Goal: Task Accomplishment & Management: Use online tool/utility

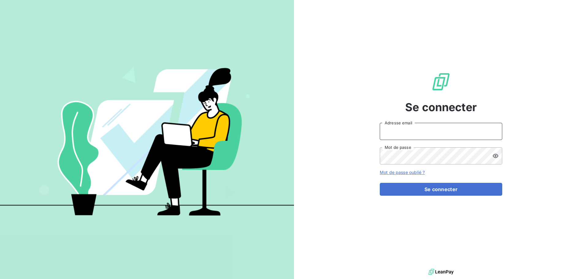
click at [401, 137] on input "Adresse email" at bounding box center [441, 131] width 122 height 17
type input "[EMAIL_ADDRESS][DOMAIN_NAME]"
click at [380, 183] on button "Se connecter" at bounding box center [441, 189] width 122 height 13
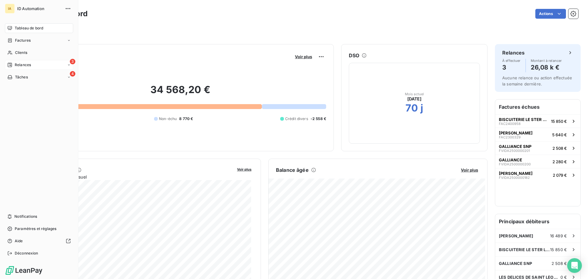
click at [33, 66] on div "3 Relances" at bounding box center [39, 65] width 68 height 10
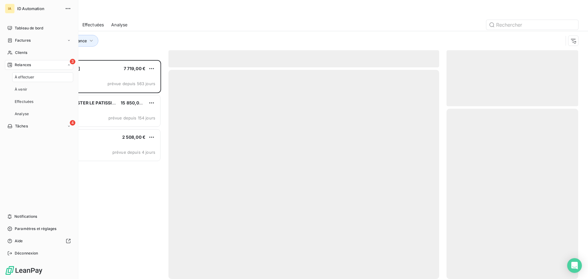
scroll to position [214, 127]
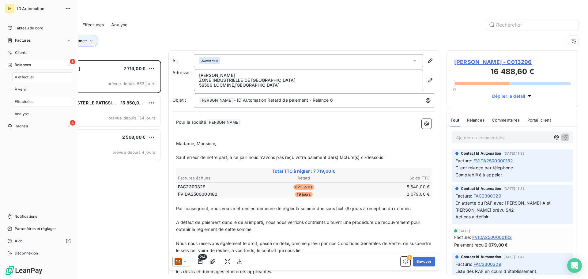
click at [30, 102] on span "Effectuées" at bounding box center [24, 102] width 19 height 6
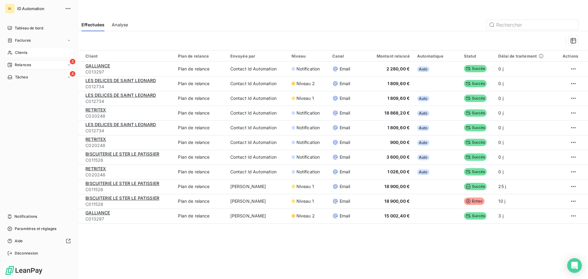
click at [20, 51] on span "Clients" at bounding box center [21, 53] width 12 height 6
